Goal: Information Seeking & Learning: Check status

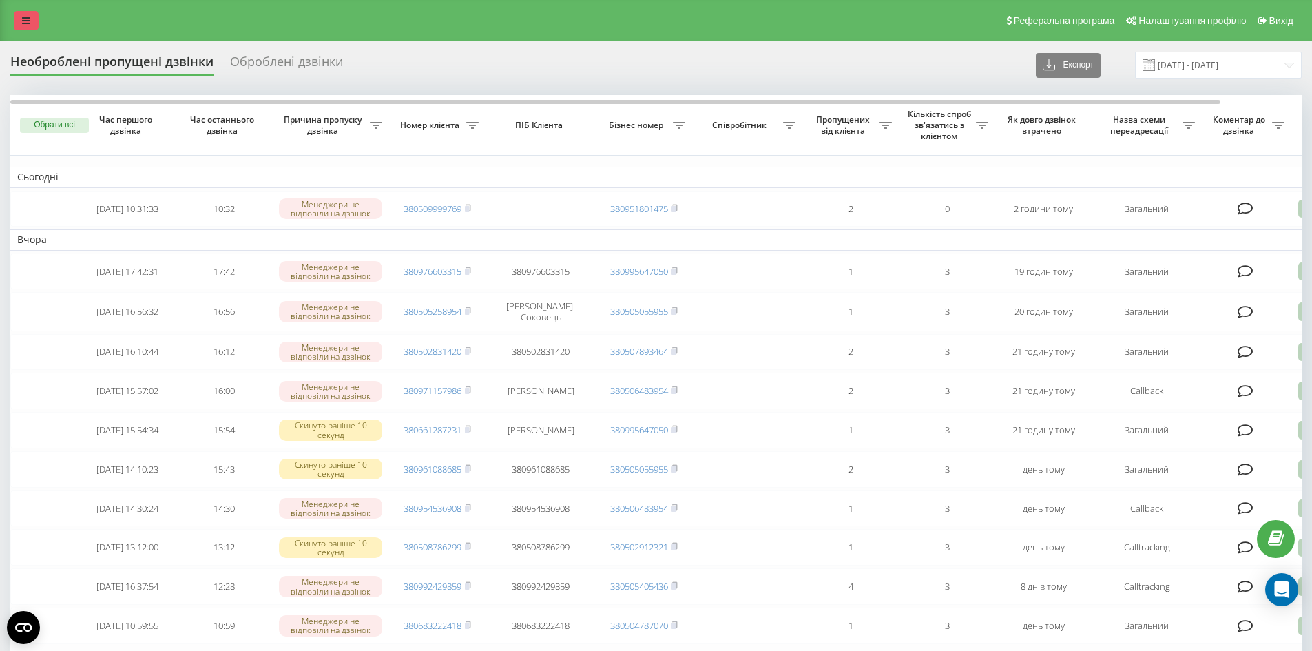
click at [20, 23] on link at bounding box center [26, 20] width 25 height 19
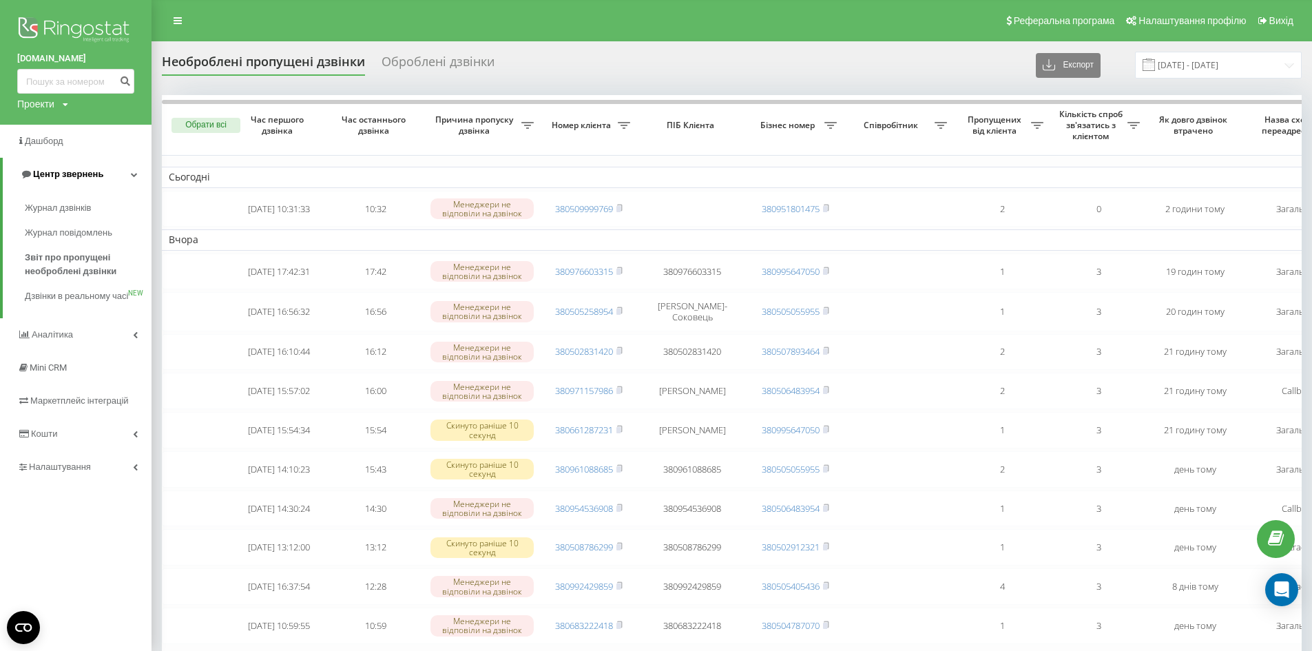
click at [70, 189] on link "Центр звернень" at bounding box center [77, 174] width 149 height 33
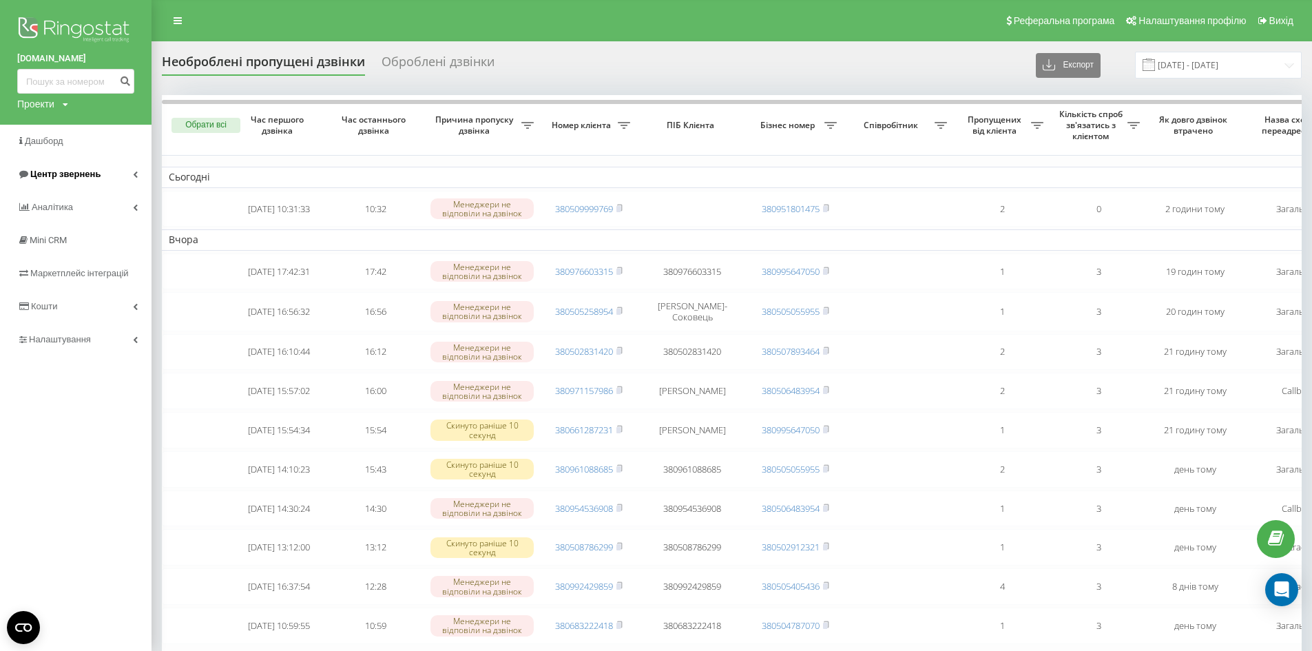
click at [120, 171] on link "Центр звернень" at bounding box center [75, 174] width 151 height 33
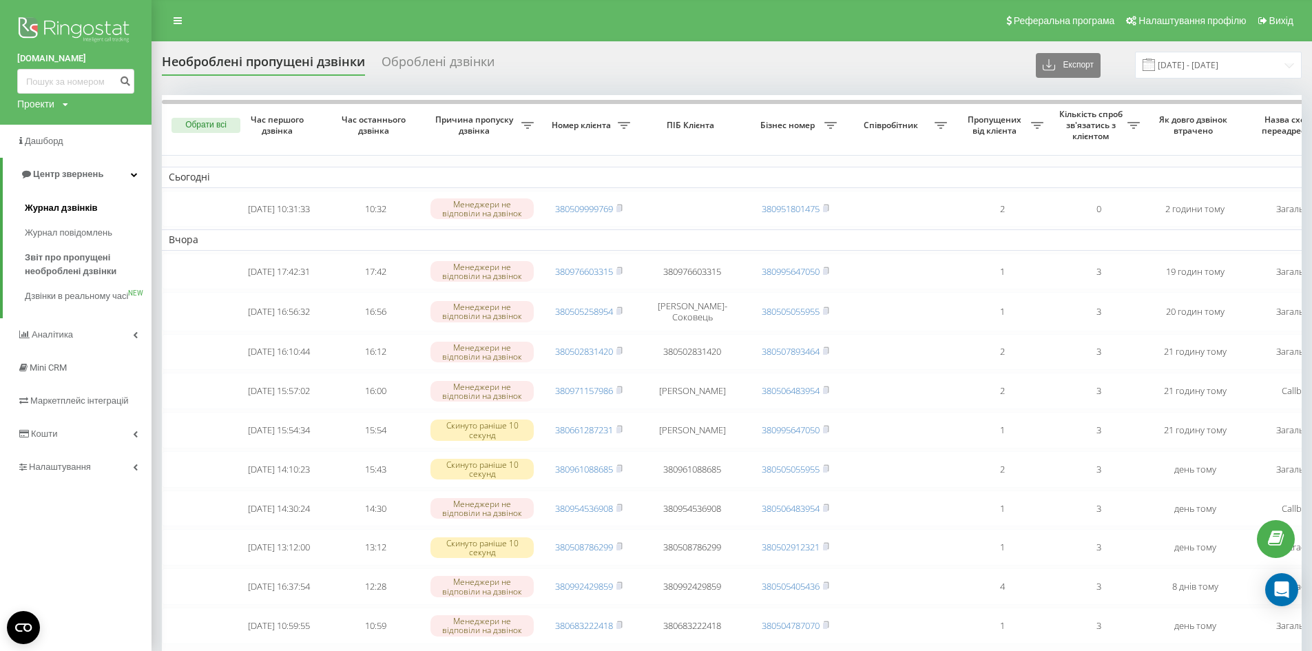
click at [56, 208] on span "Журнал дзвінків" at bounding box center [61, 208] width 73 height 14
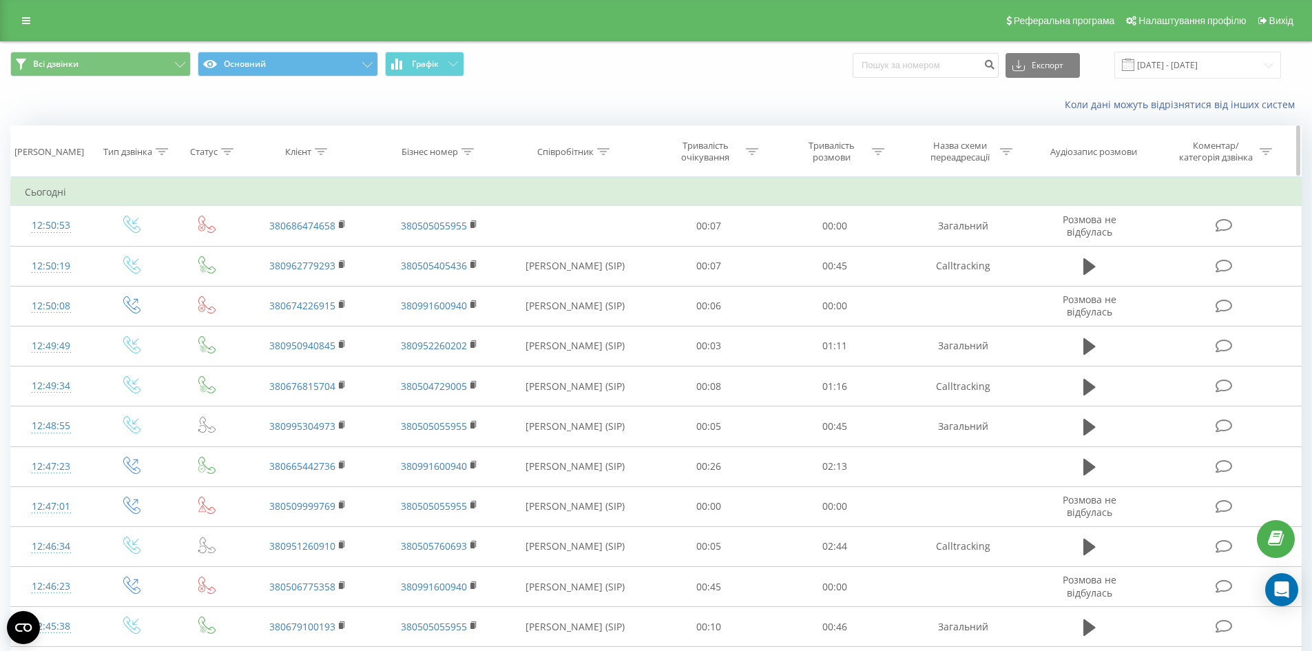
click at [874, 153] on icon at bounding box center [878, 151] width 12 height 7
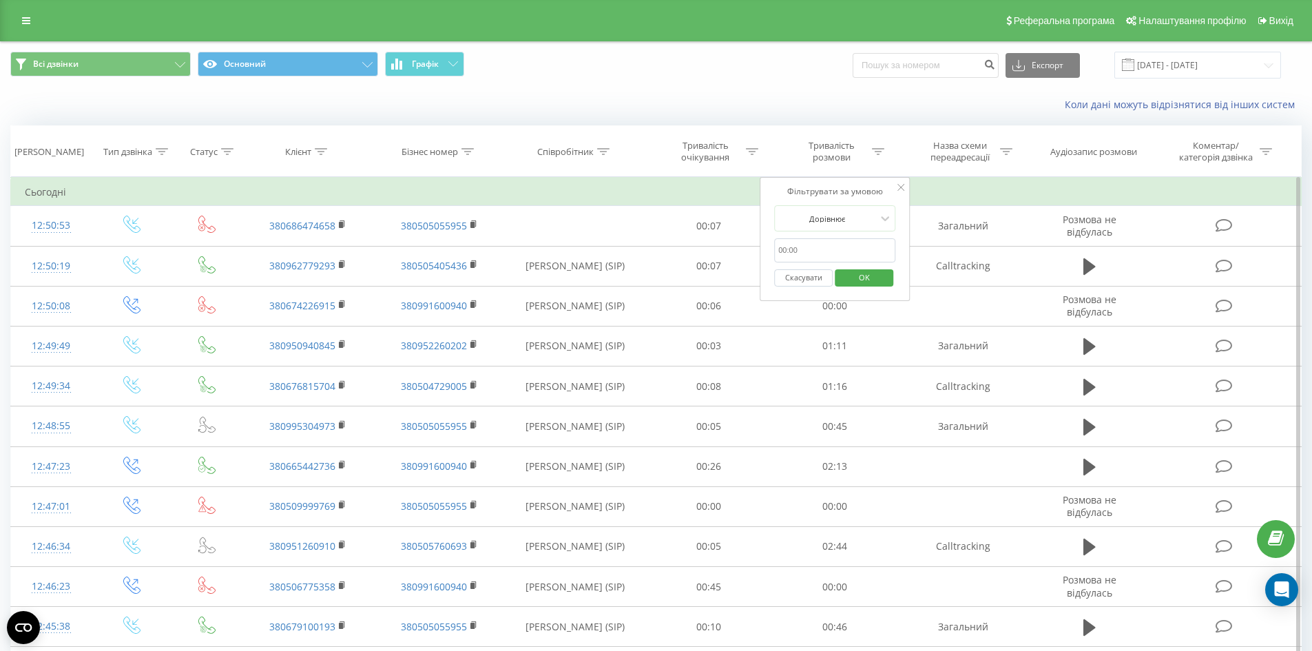
click at [819, 244] on input "text" at bounding box center [834, 250] width 121 height 24
click at [832, 251] on input "text" at bounding box center [834, 250] width 121 height 24
click at [766, 236] on div "Фільтрувати за умовою Дорівнює Скасувати OK" at bounding box center [834, 239] width 150 height 124
click at [879, 281] on span "OK" at bounding box center [864, 276] width 39 height 21
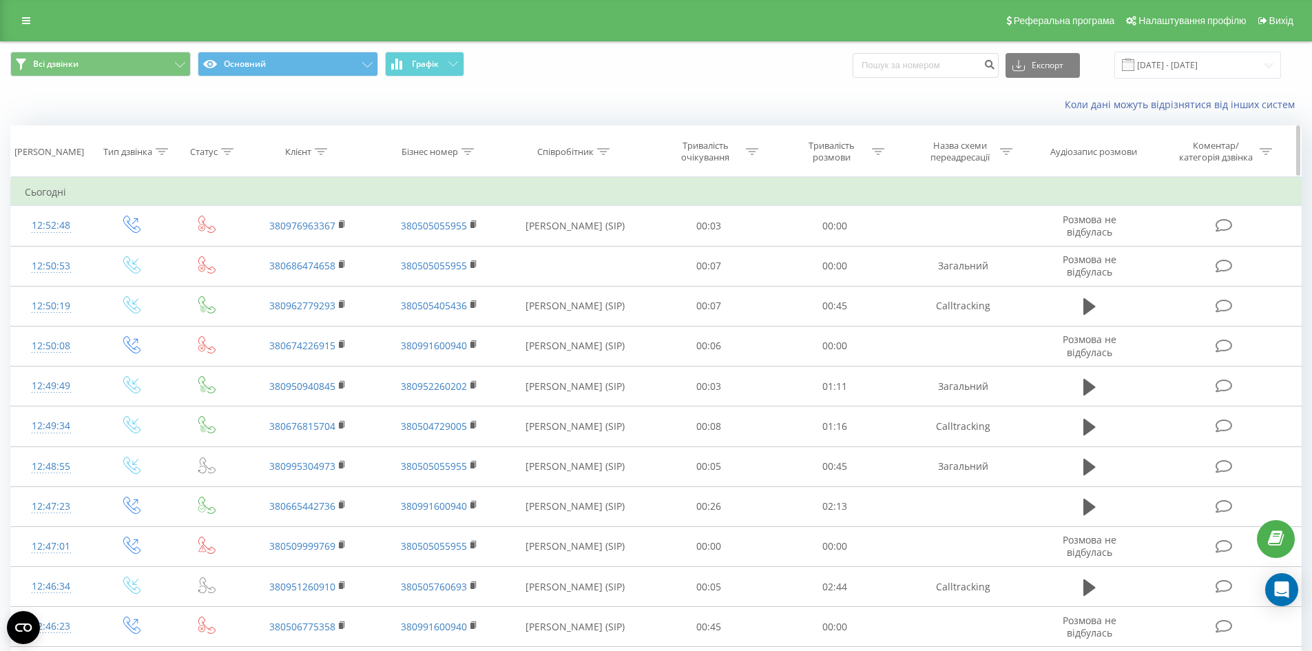
click at [880, 148] on icon at bounding box center [878, 151] width 12 height 7
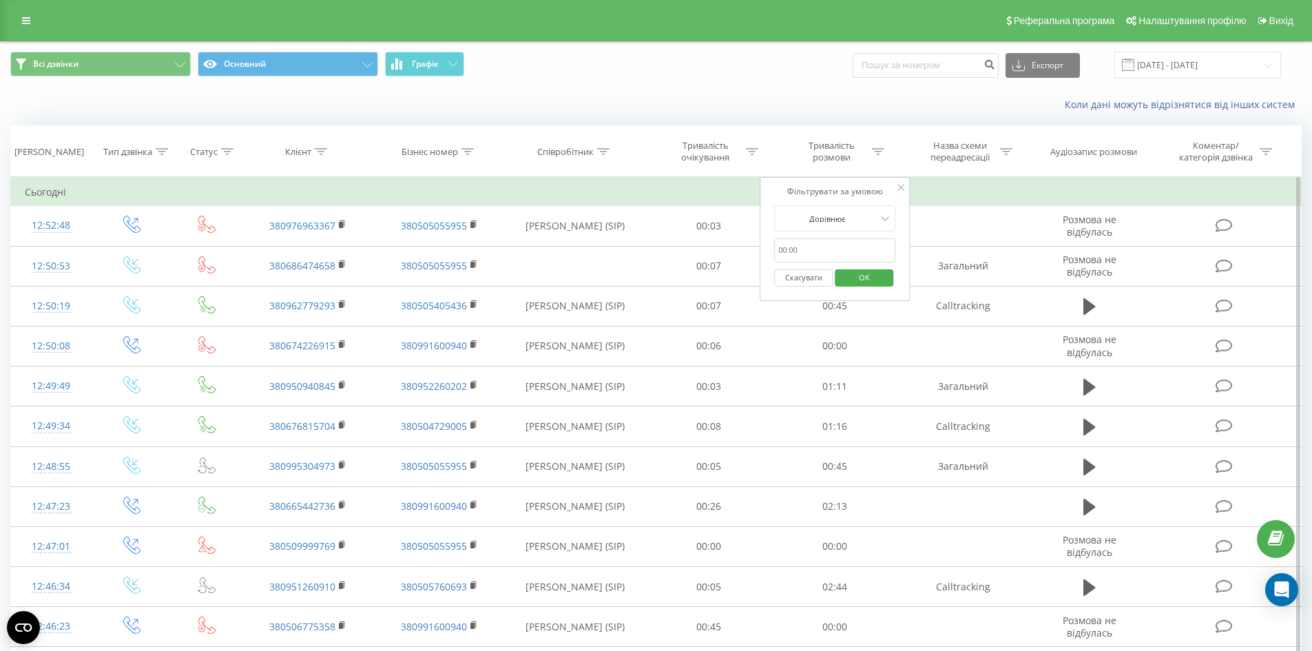
click at [797, 244] on input "text" at bounding box center [834, 250] width 121 height 24
type input "00:00"
click at [861, 279] on span "OK" at bounding box center [864, 276] width 39 height 21
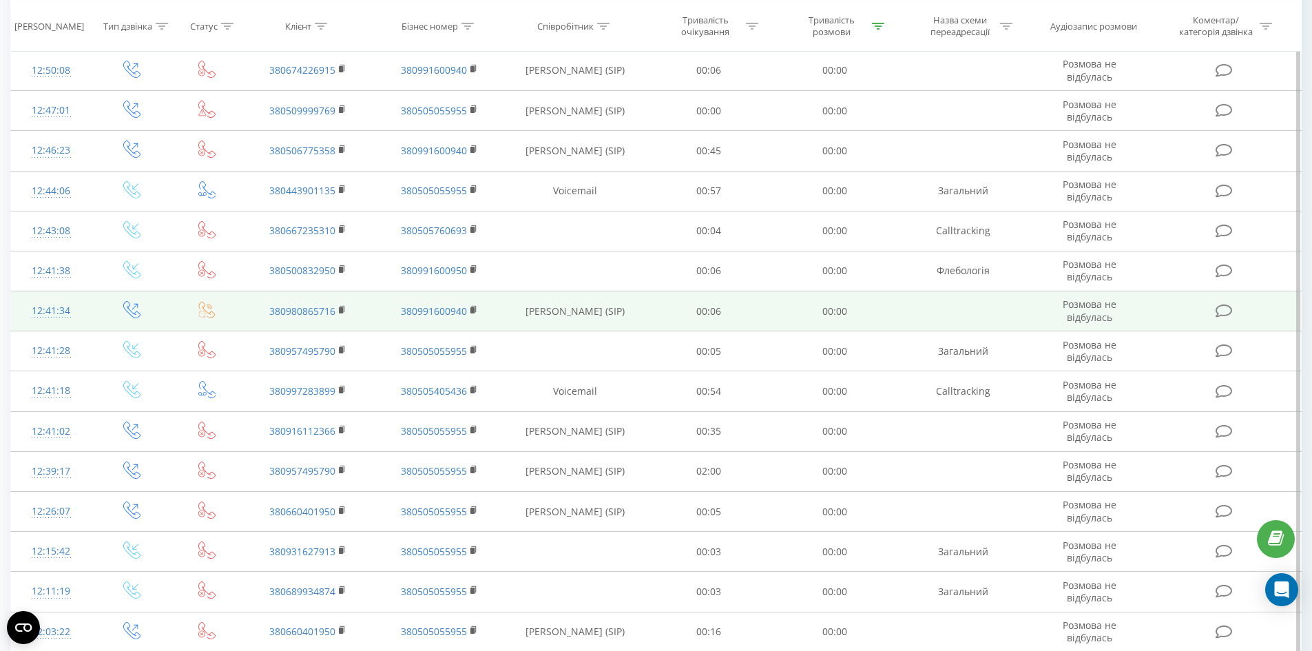
scroll to position [609, 0]
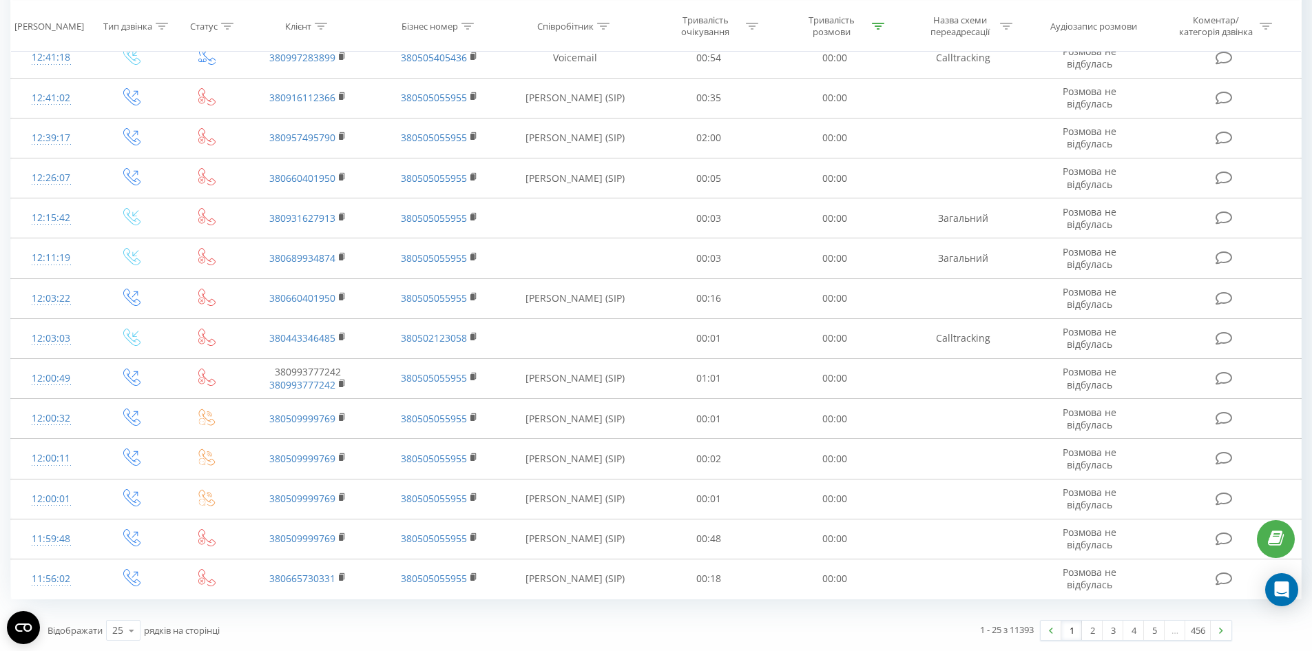
click at [1086, 633] on link "2" at bounding box center [1092, 629] width 21 height 19
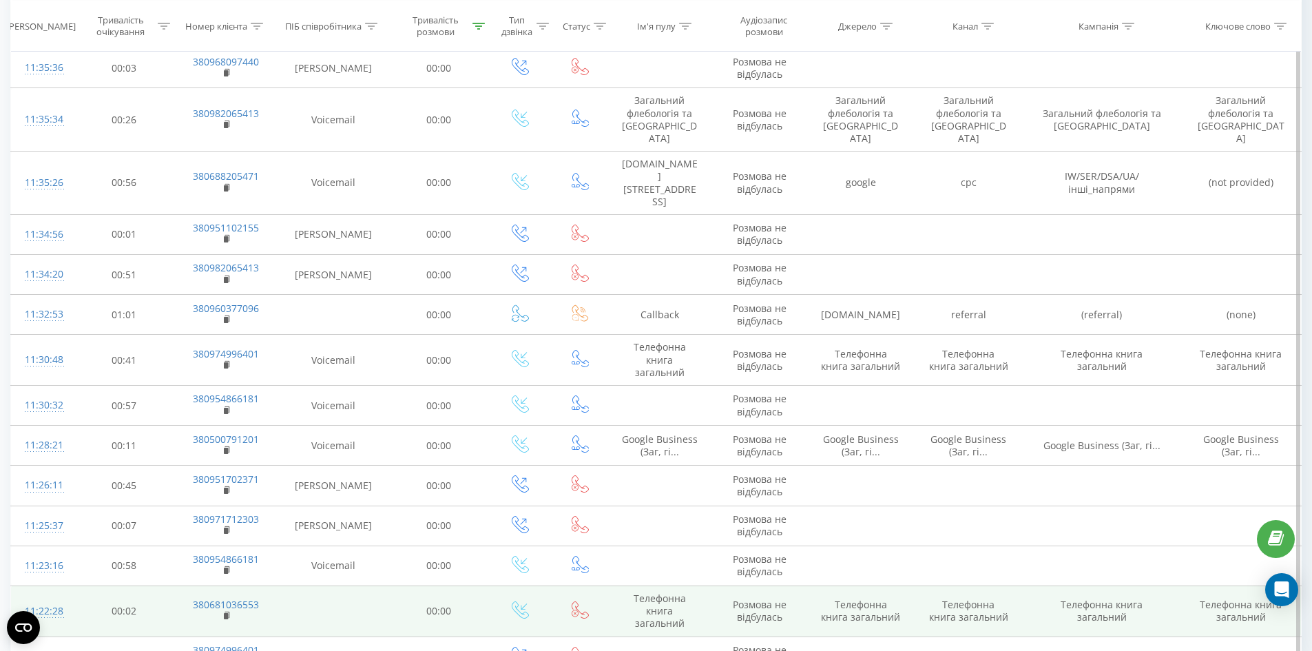
scroll to position [693, 0]
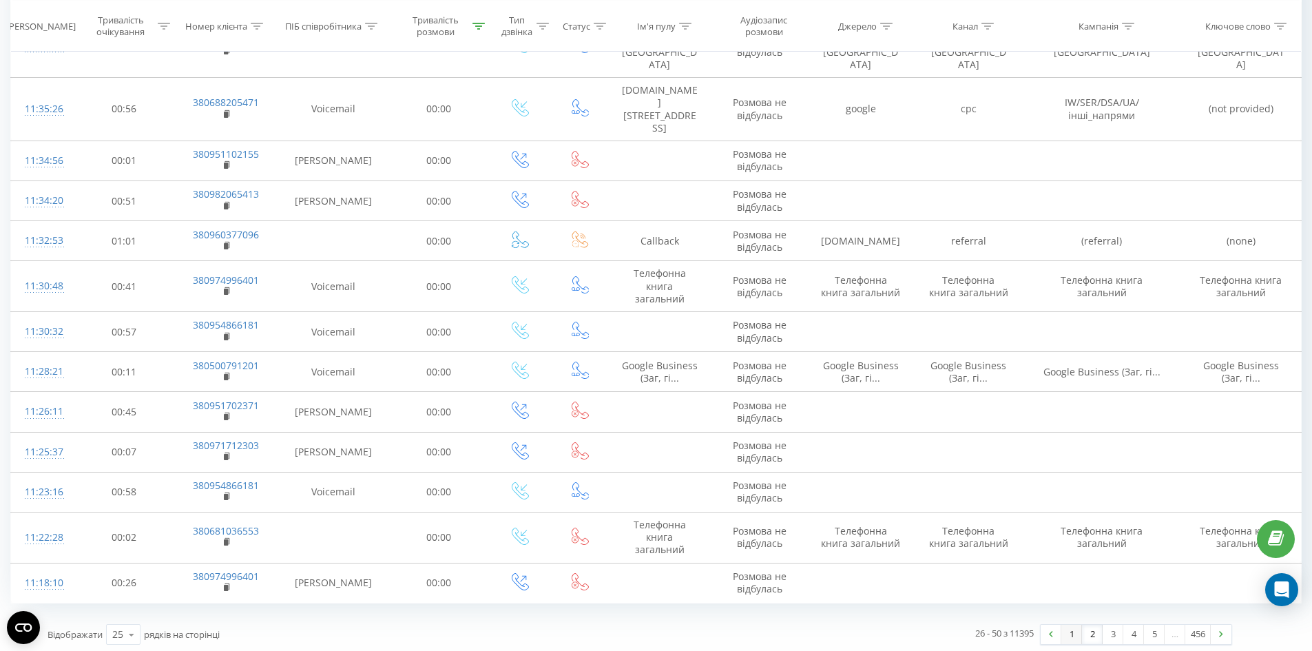
click at [1069, 631] on link "1" at bounding box center [1071, 634] width 21 height 19
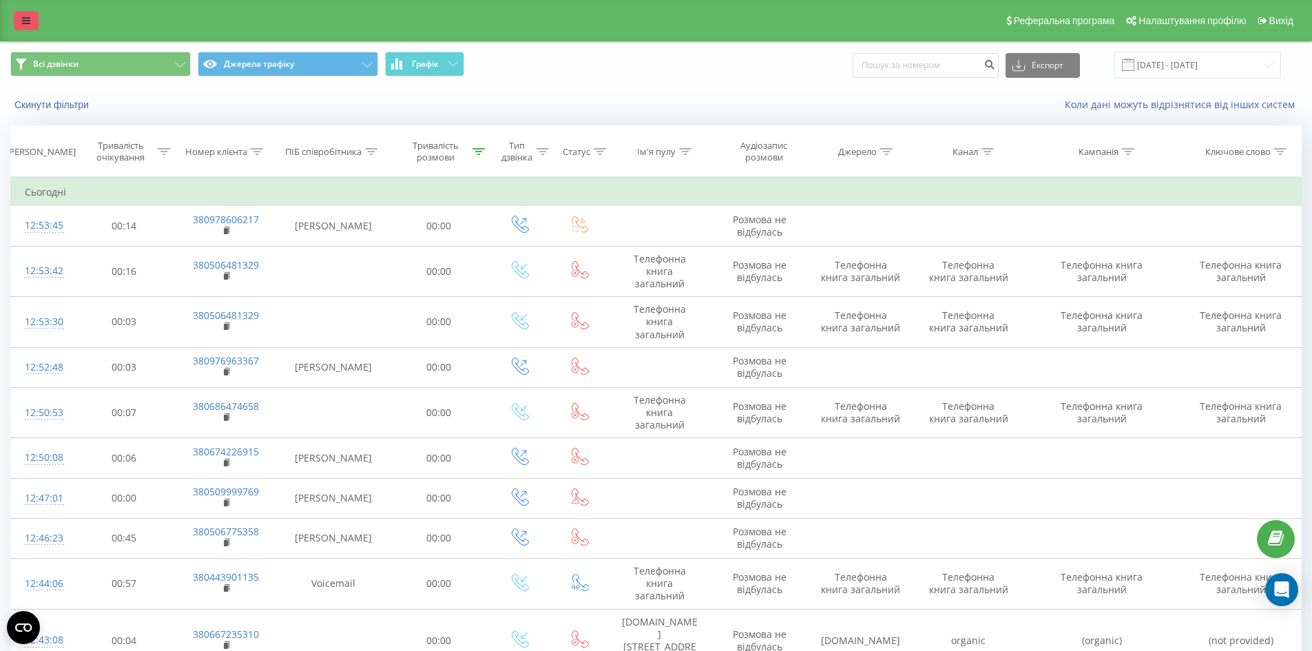
click at [14, 29] on link at bounding box center [26, 20] width 25 height 19
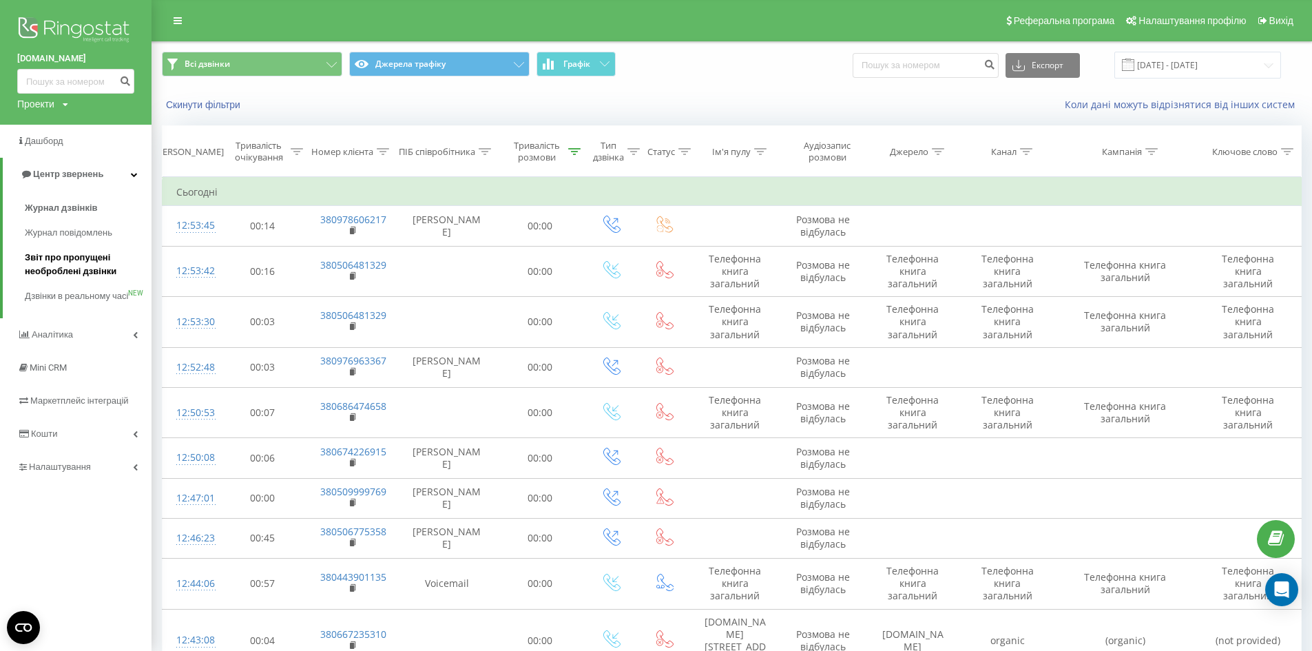
click at [58, 258] on span "Звіт про пропущені необроблені дзвінки" at bounding box center [85, 265] width 120 height 28
